Goal: Task Accomplishment & Management: Use online tool/utility

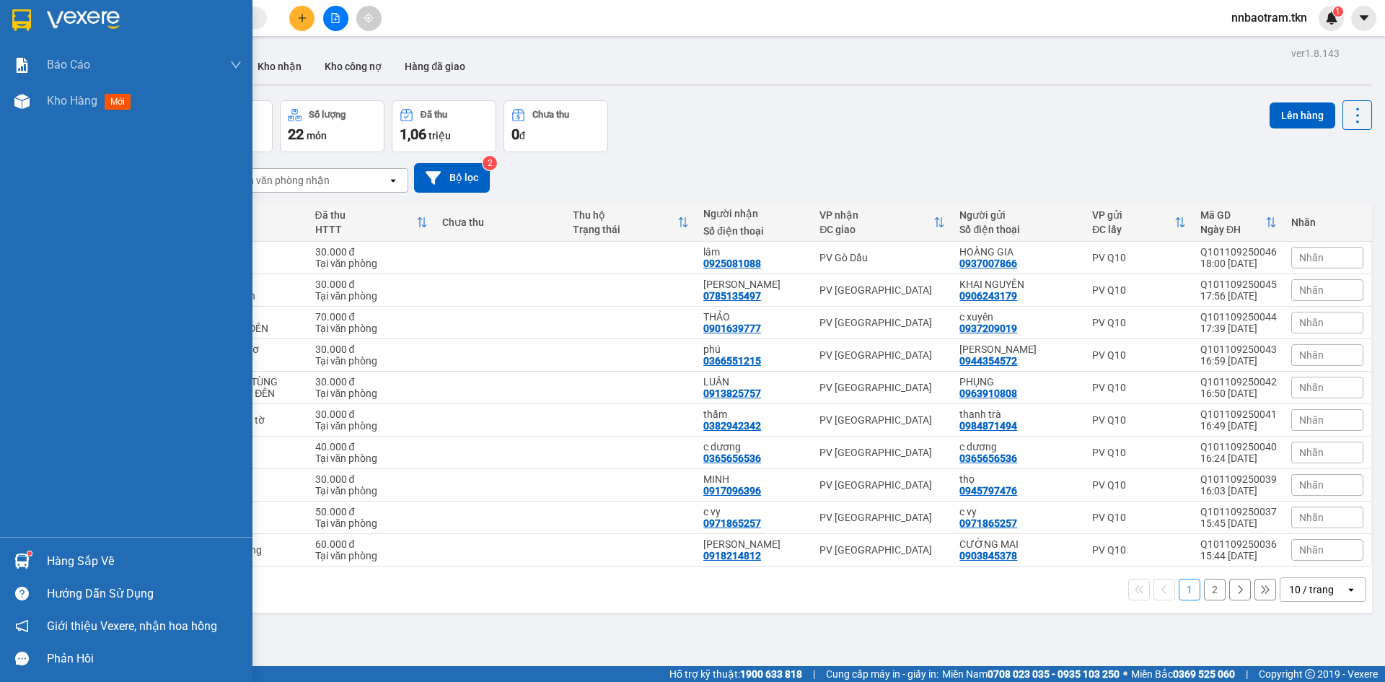
click at [19, 26] on img at bounding box center [21, 20] width 19 height 22
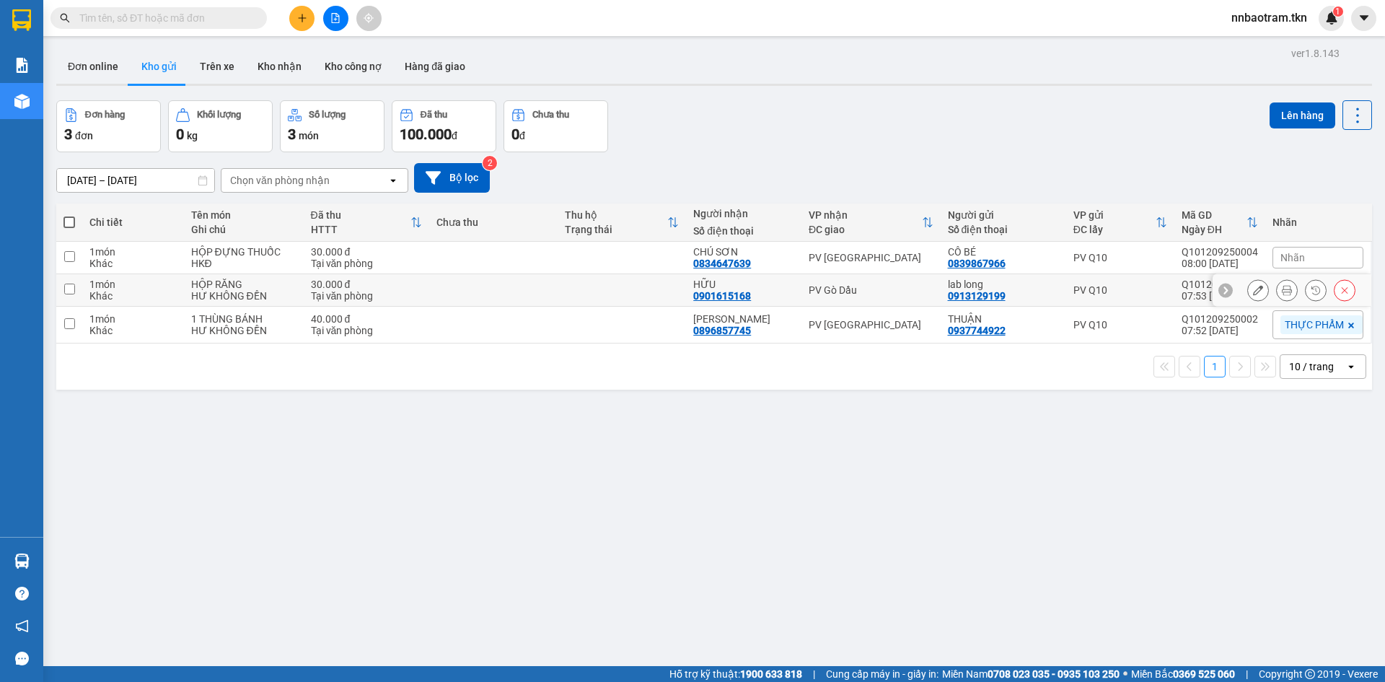
drag, startPoint x: 68, startPoint y: 289, endPoint x: 74, endPoint y: 314, distance: 25.9
click at [68, 291] on input "checkbox" at bounding box center [69, 288] width 11 height 11
checkbox input "true"
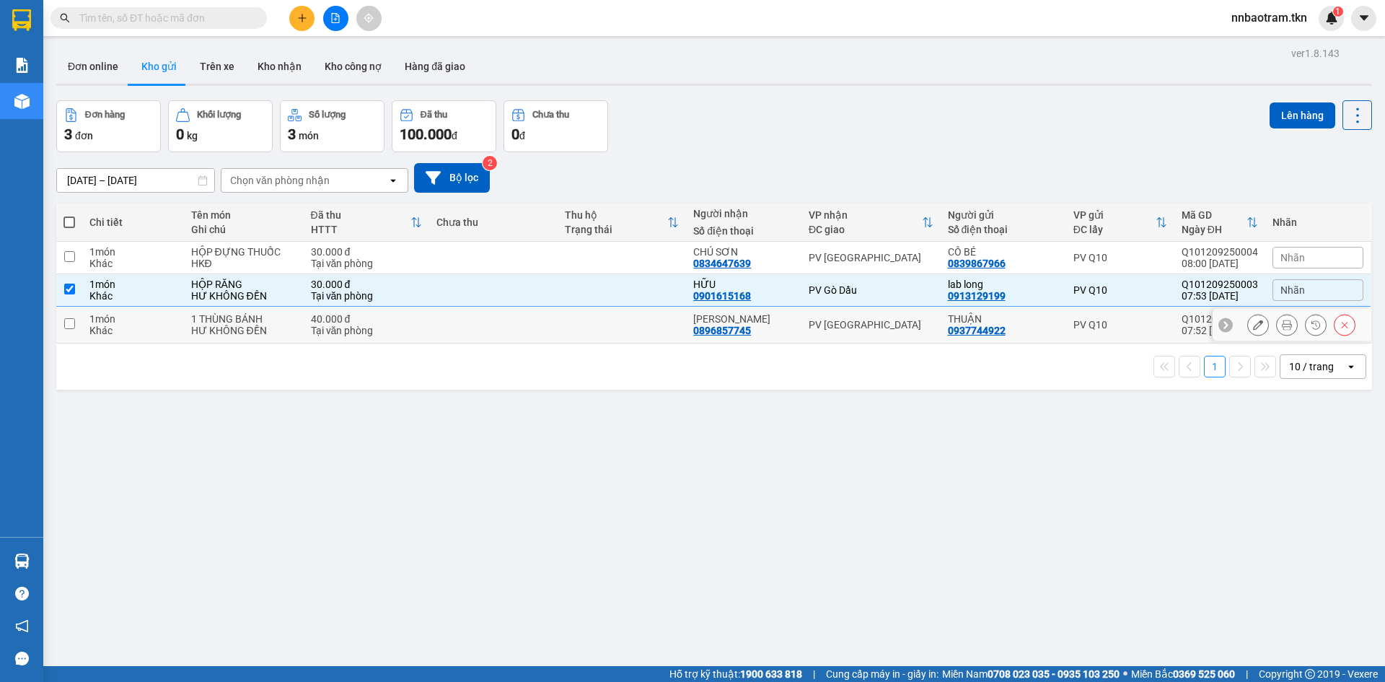
drag, startPoint x: 73, startPoint y: 319, endPoint x: 74, endPoint y: 328, distance: 9.5
click at [74, 327] on input "checkbox" at bounding box center [69, 323] width 11 height 11
checkbox input "true"
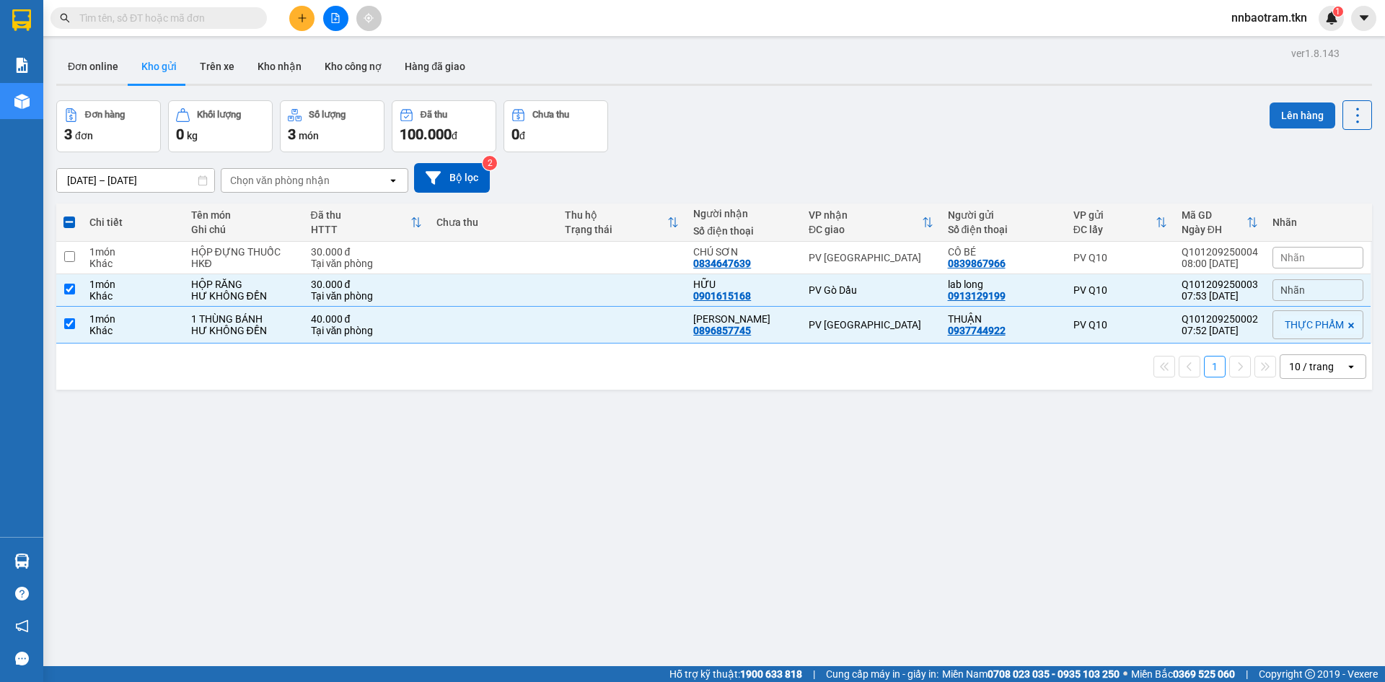
click at [1290, 105] on button "Lên hàng" at bounding box center [1302, 115] width 66 height 26
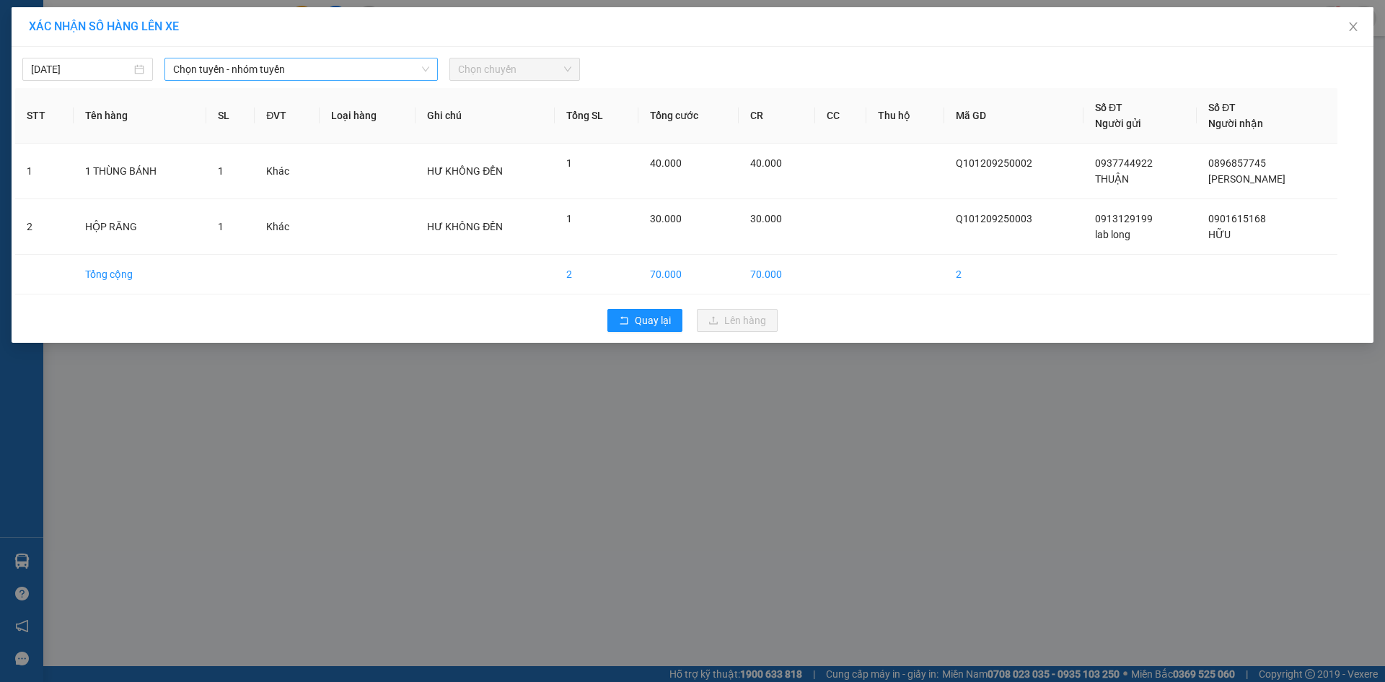
click at [295, 71] on span "Chọn tuyến - nhóm tuyến" at bounding box center [301, 69] width 256 height 22
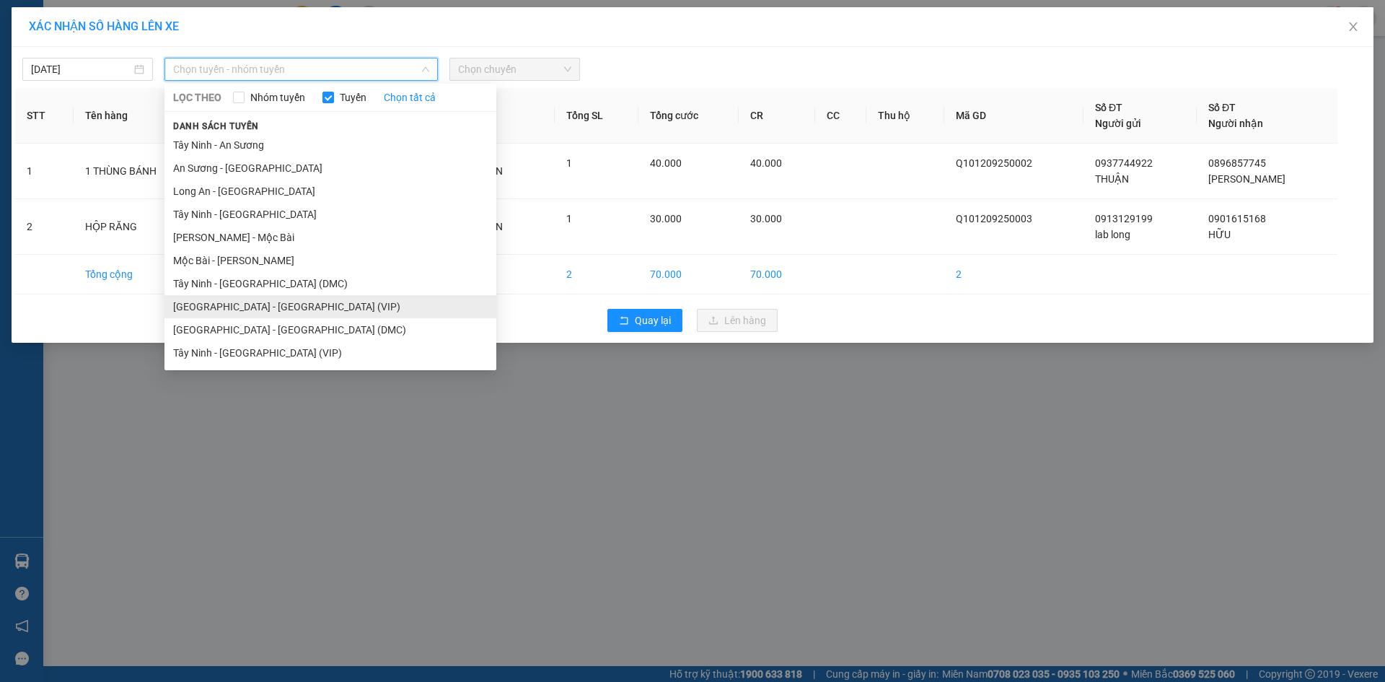
click at [256, 307] on li "[GEOGRAPHIC_DATA] - [GEOGRAPHIC_DATA] (VIP)" at bounding box center [330, 306] width 332 height 23
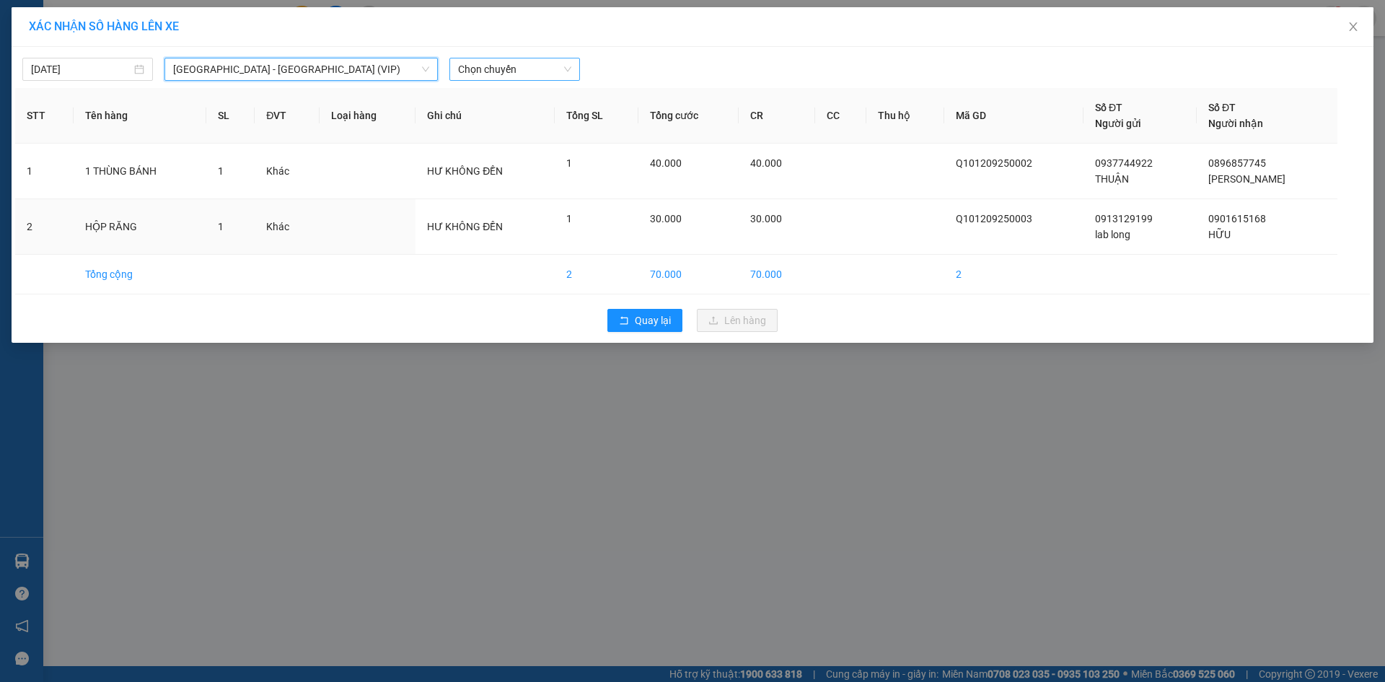
click at [508, 62] on span "Chọn chuyến" at bounding box center [514, 69] width 113 height 22
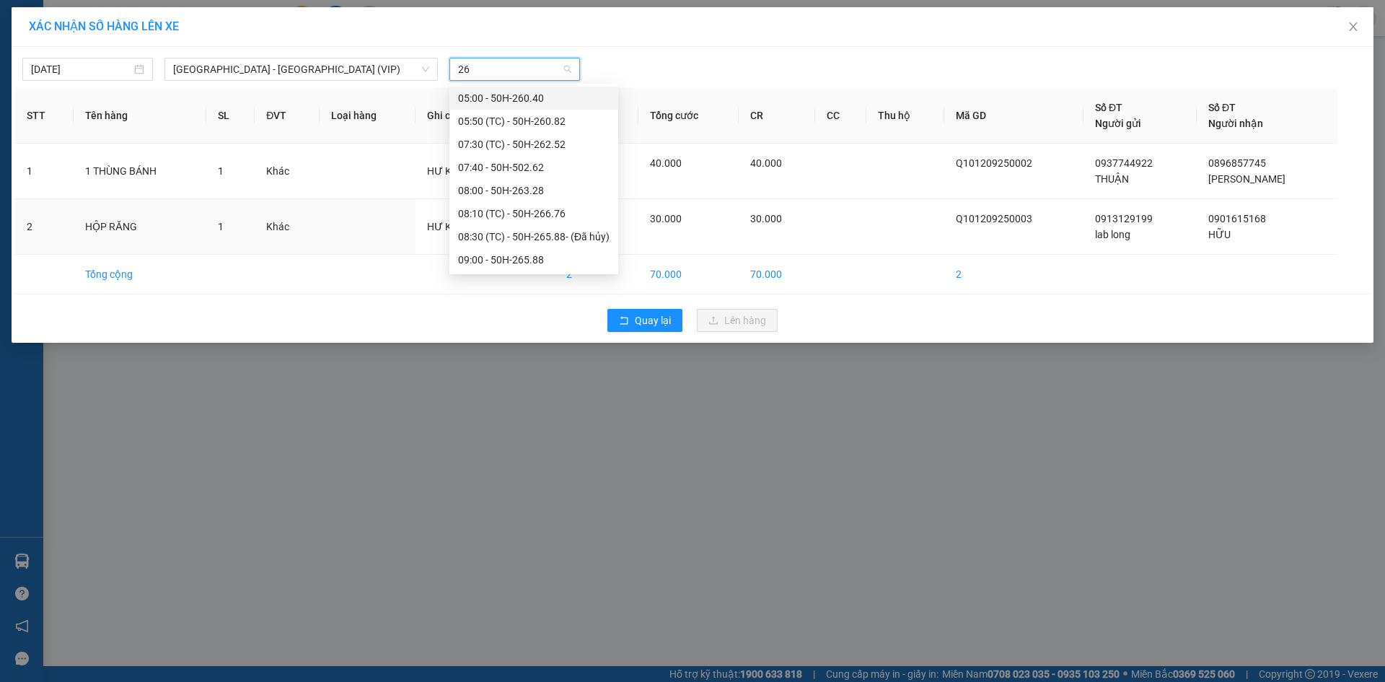
type input "266"
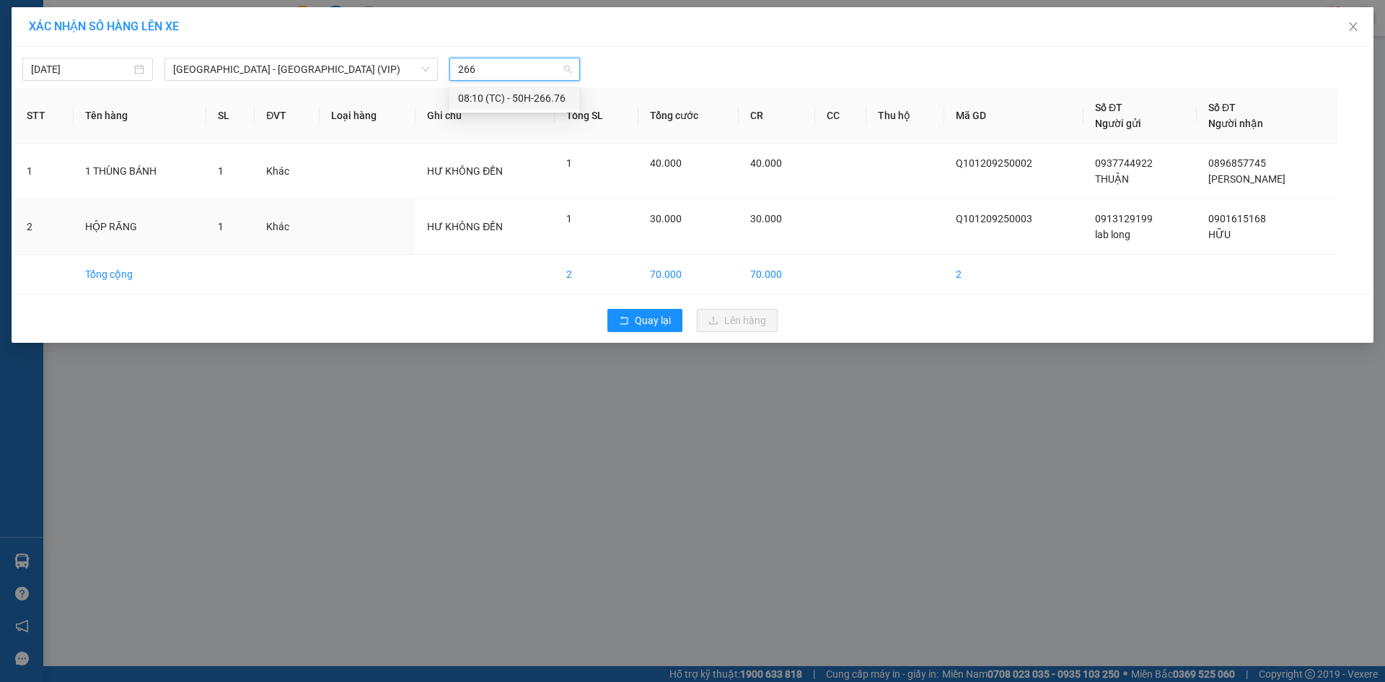
click at [492, 101] on div "08:10 (TC) - 50H-266.76" at bounding box center [514, 98] width 113 height 16
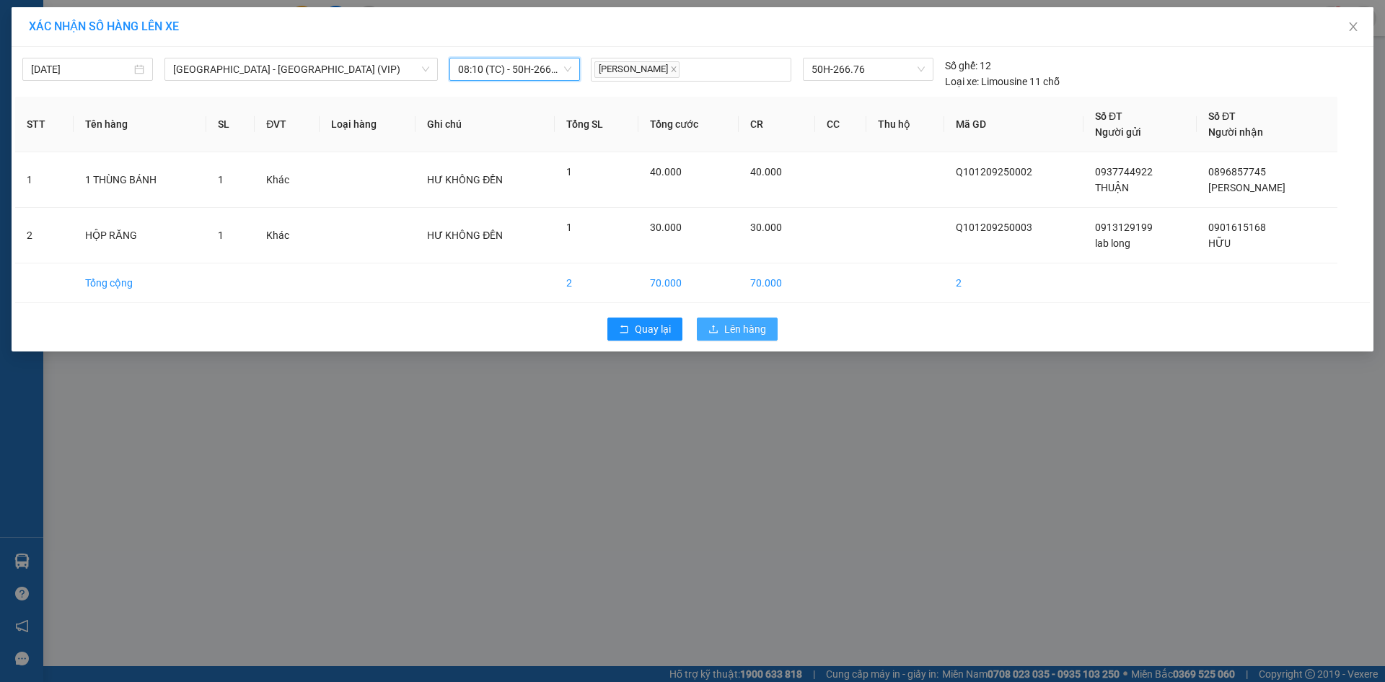
click at [757, 327] on span "Lên hàng" at bounding box center [745, 329] width 42 height 16
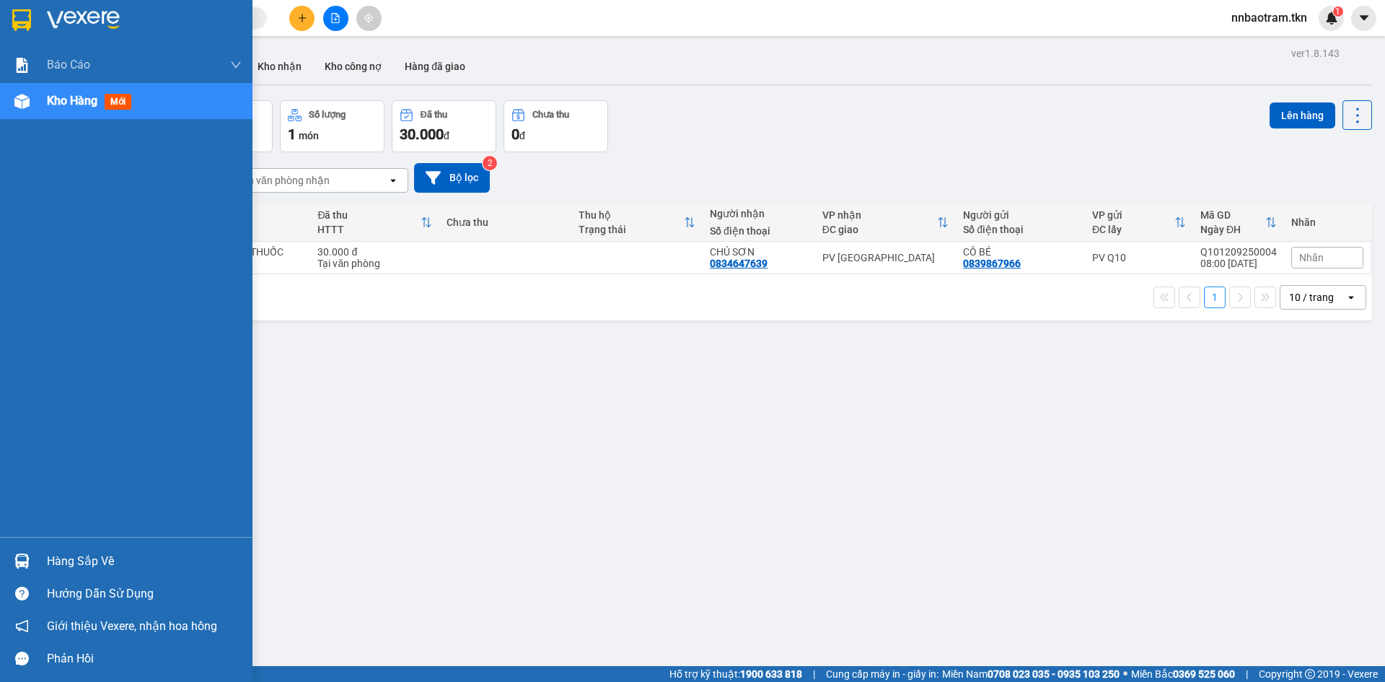
drag, startPoint x: 29, startPoint y: 558, endPoint x: 20, endPoint y: 560, distance: 8.9
click at [27, 558] on img at bounding box center [21, 560] width 15 height 15
